Goal: Transaction & Acquisition: Purchase product/service

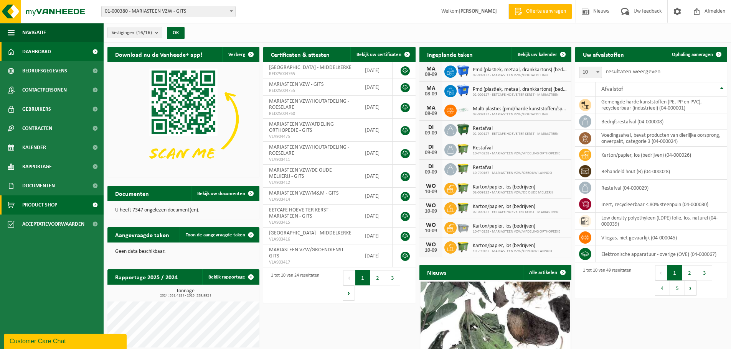
click at [54, 204] on span "Product Shop" at bounding box center [39, 205] width 35 height 19
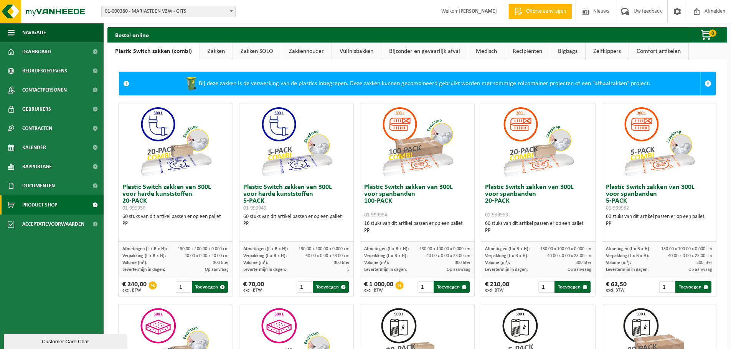
click at [357, 53] on link "Vuilnisbakken" at bounding box center [356, 52] width 49 height 18
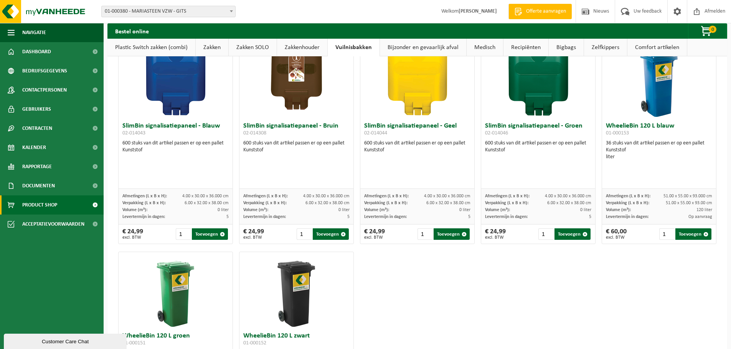
scroll to position [805, 0]
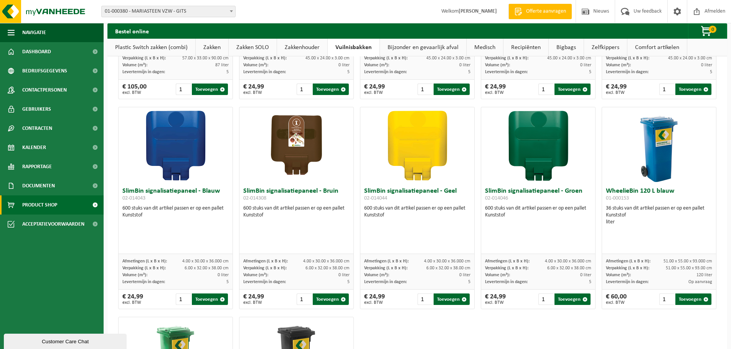
click at [647, 174] on img at bounding box center [659, 145] width 77 height 77
click at [689, 299] on button "Toevoegen" at bounding box center [693, 300] width 36 height 12
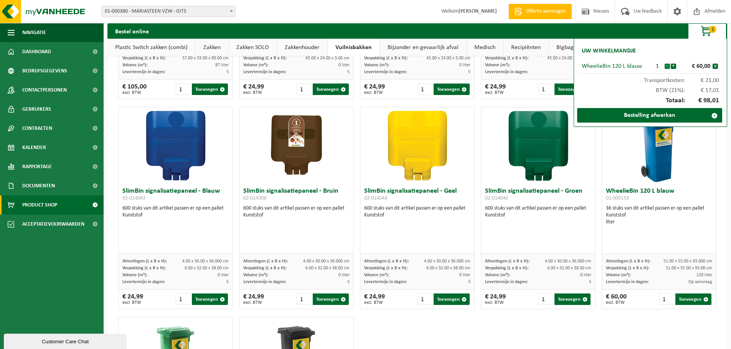
click at [667, 65] on button "-" at bounding box center [666, 66] width 5 height 5
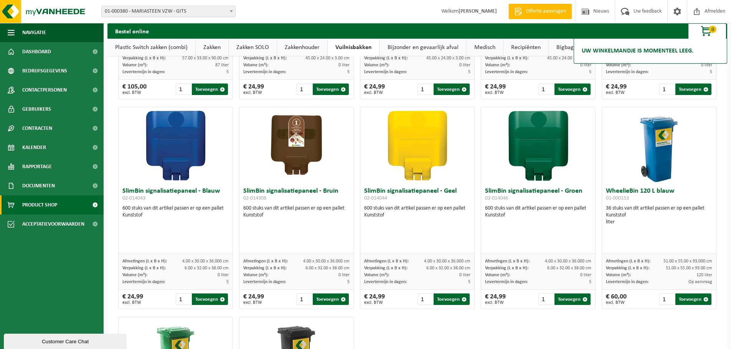
click at [641, 224] on div "liter" at bounding box center [659, 222] width 106 height 7
click at [529, 47] on link "Recipiënten" at bounding box center [525, 48] width 45 height 18
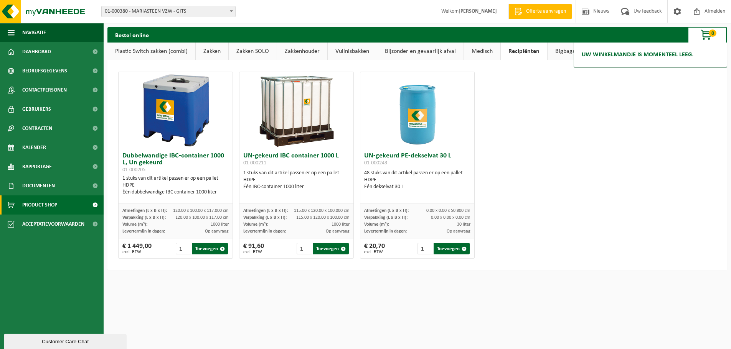
scroll to position [0, 0]
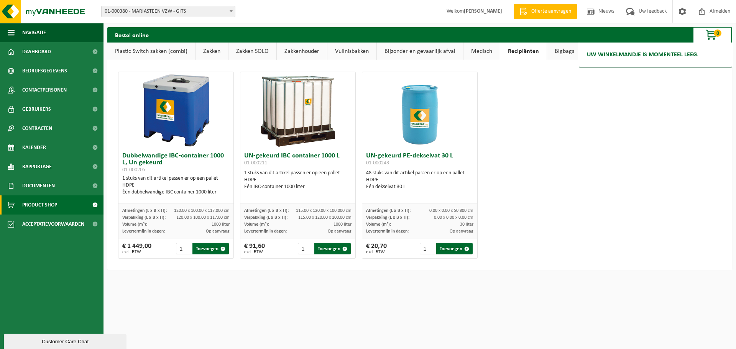
click at [562, 51] on link "Bigbags" at bounding box center [564, 52] width 35 height 18
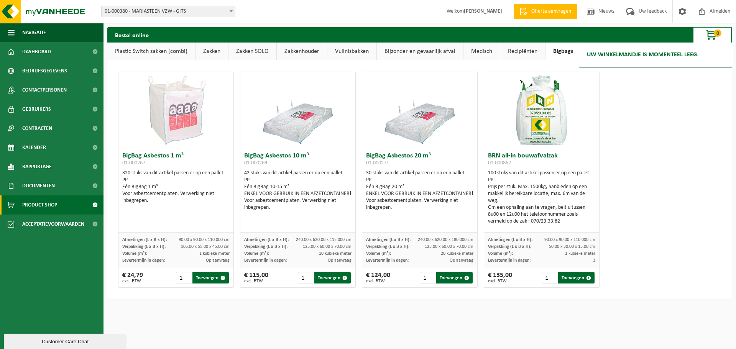
click at [450, 51] on link "Bijzonder en gevaarlijk afval" at bounding box center [420, 52] width 86 height 18
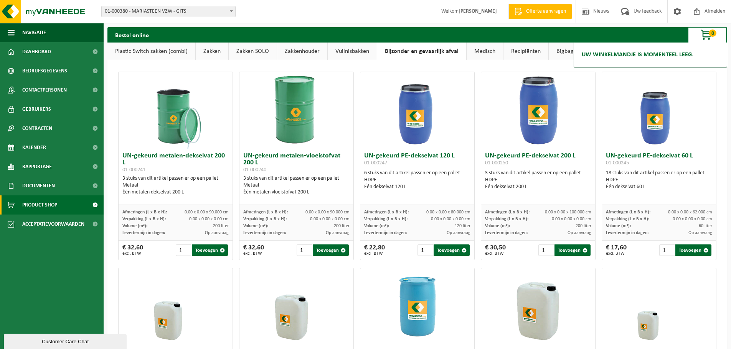
click at [351, 50] on link "Vuilnisbakken" at bounding box center [352, 52] width 49 height 18
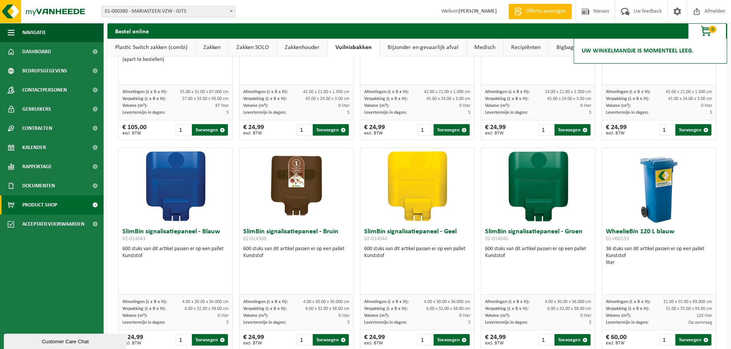
scroll to position [803, 0]
